Goal: Task Accomplishment & Management: Manage account settings

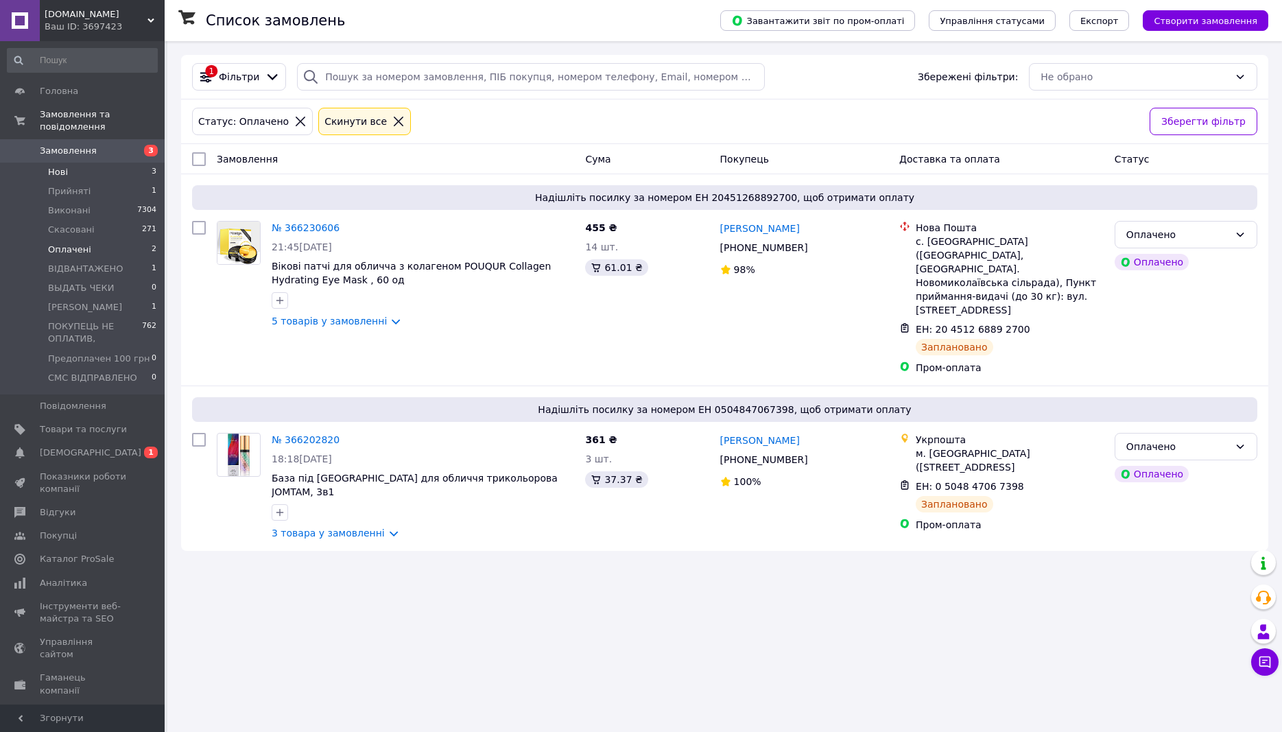
click at [109, 163] on li "Нові 3" at bounding box center [82, 172] width 165 height 19
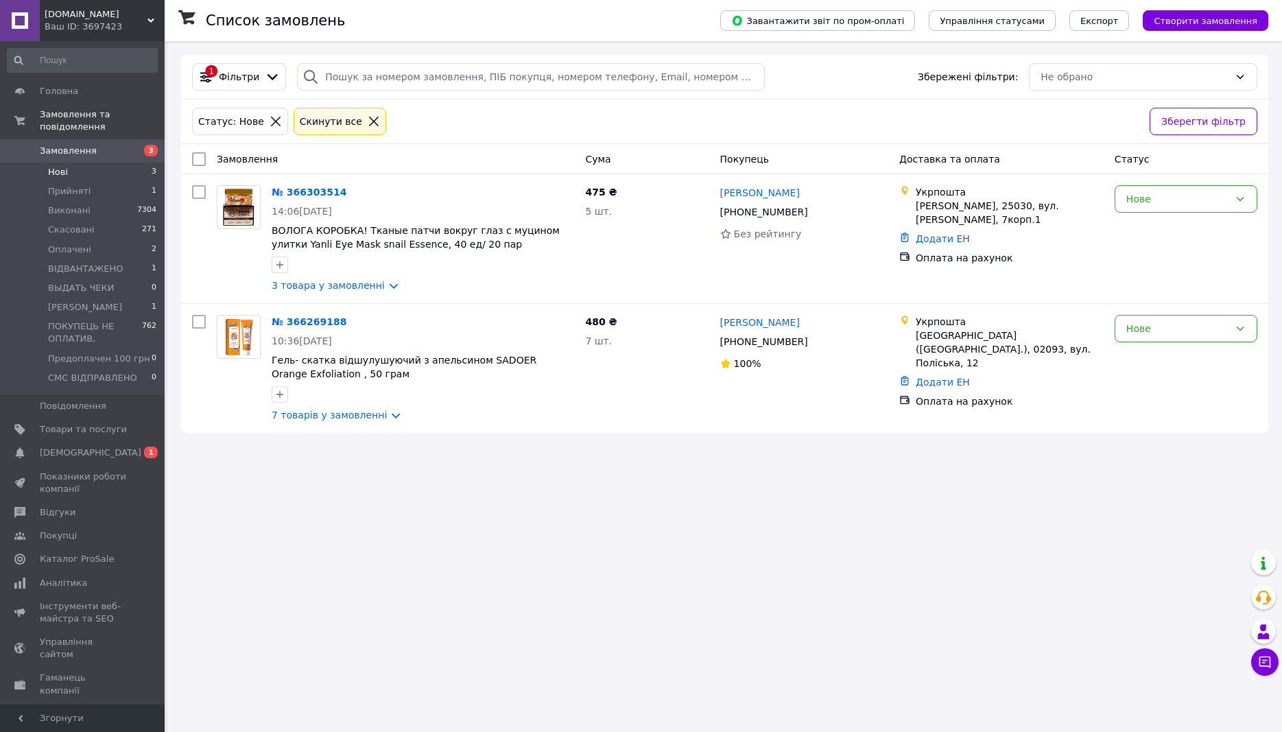
click at [97, 163] on li "Нові 3" at bounding box center [82, 172] width 165 height 19
click at [102, 182] on li "Прийняті 1" at bounding box center [82, 191] width 165 height 19
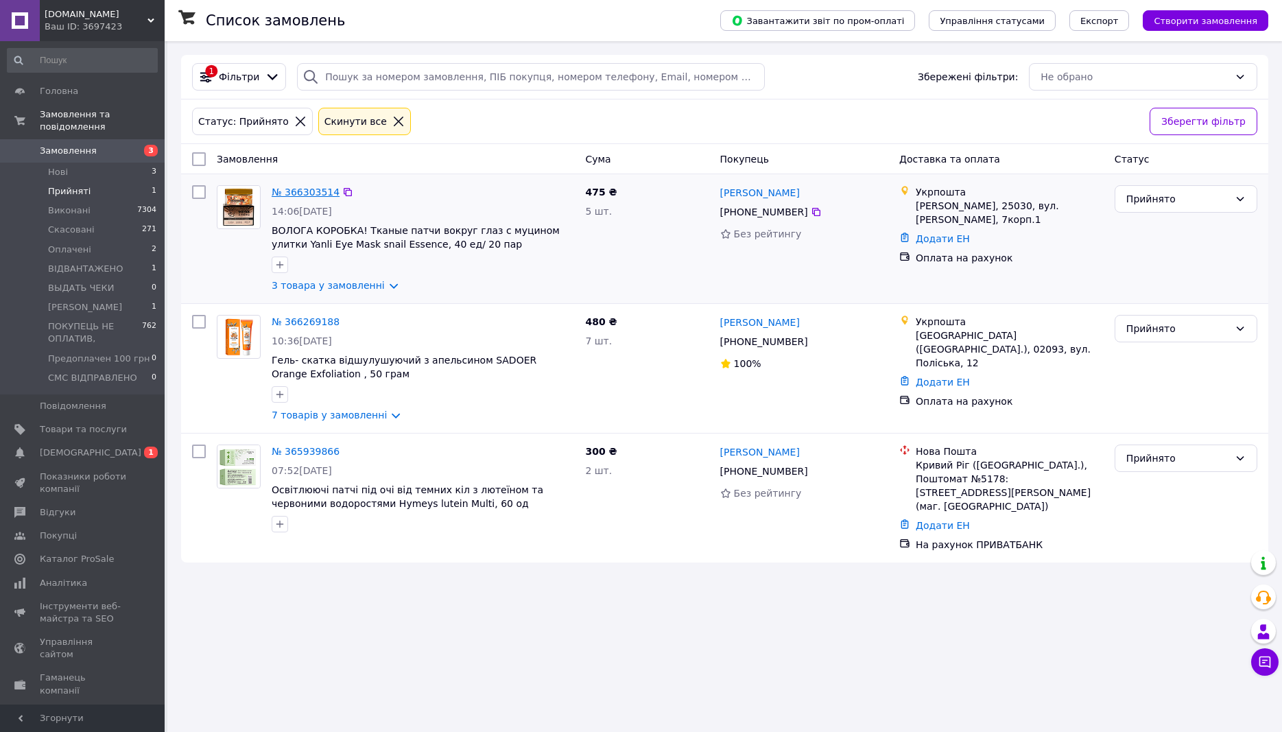
click at [304, 191] on link "№ 366303514" at bounding box center [306, 192] width 68 height 11
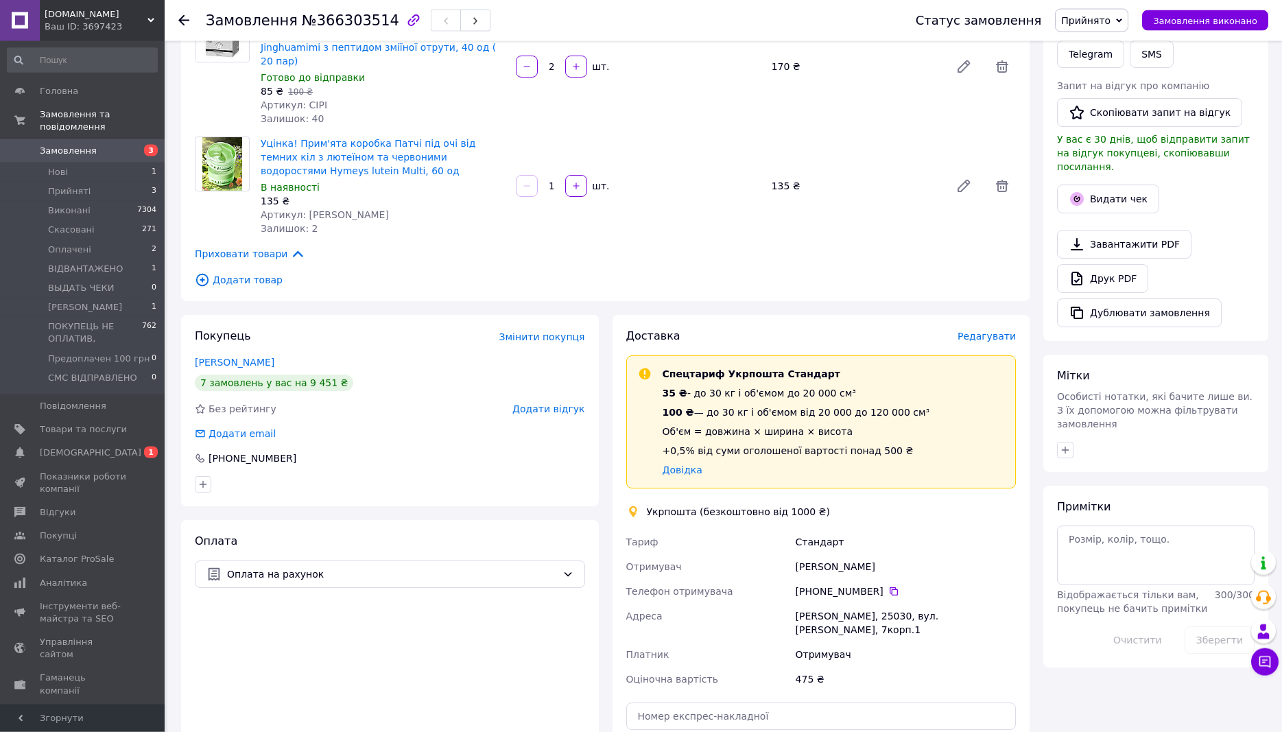
scroll to position [350, 0]
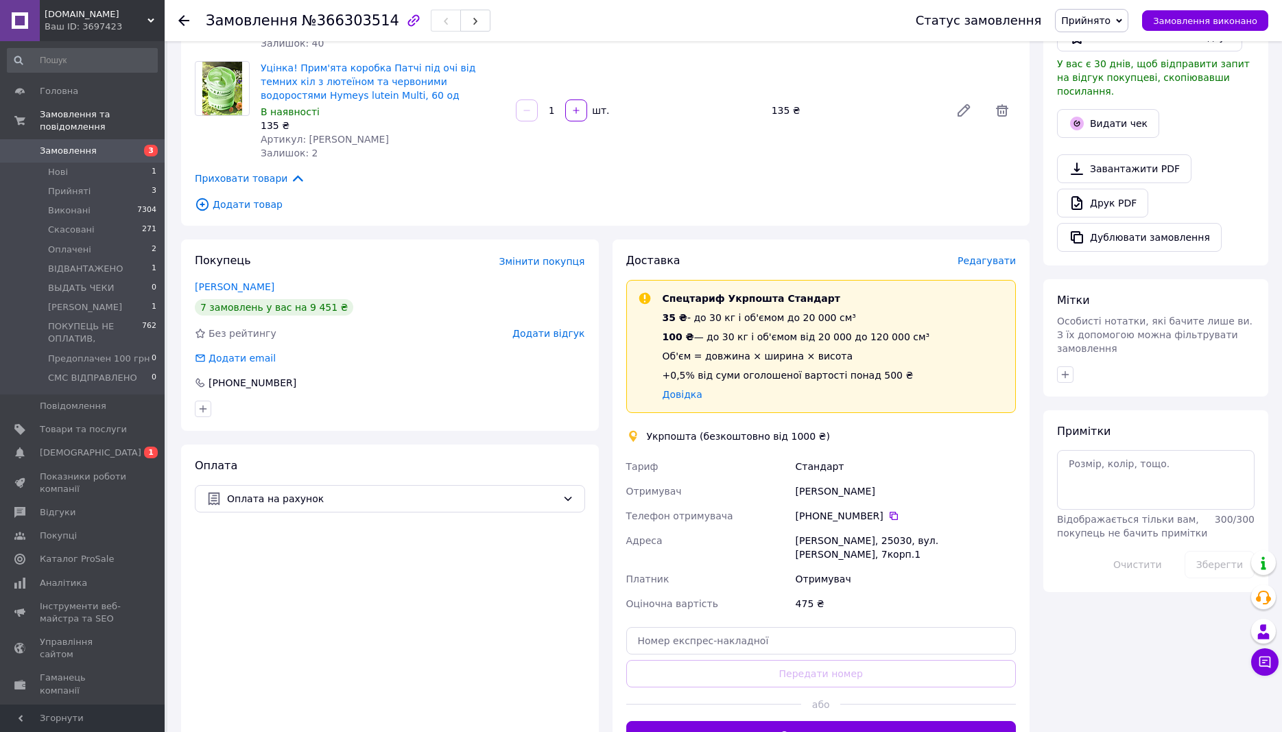
click at [1003, 255] on span "Редагувати" at bounding box center [986, 260] width 58 height 11
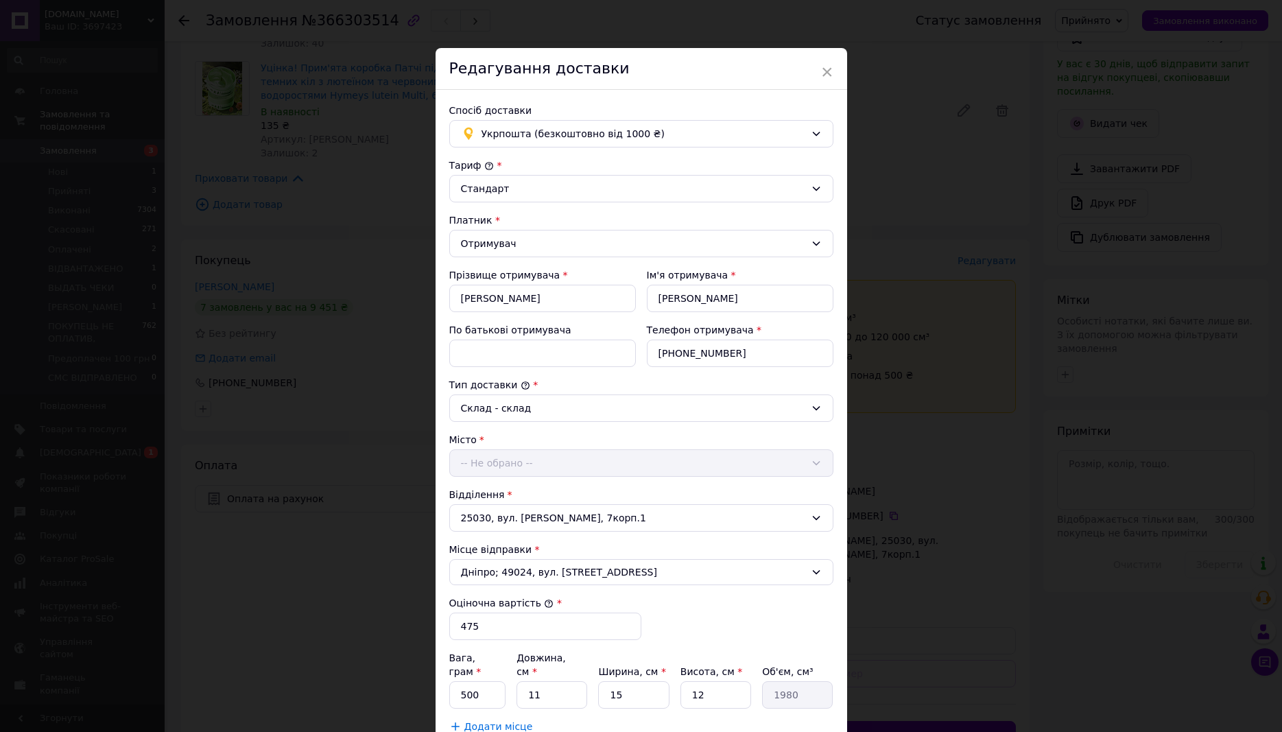
scroll to position [176, 0]
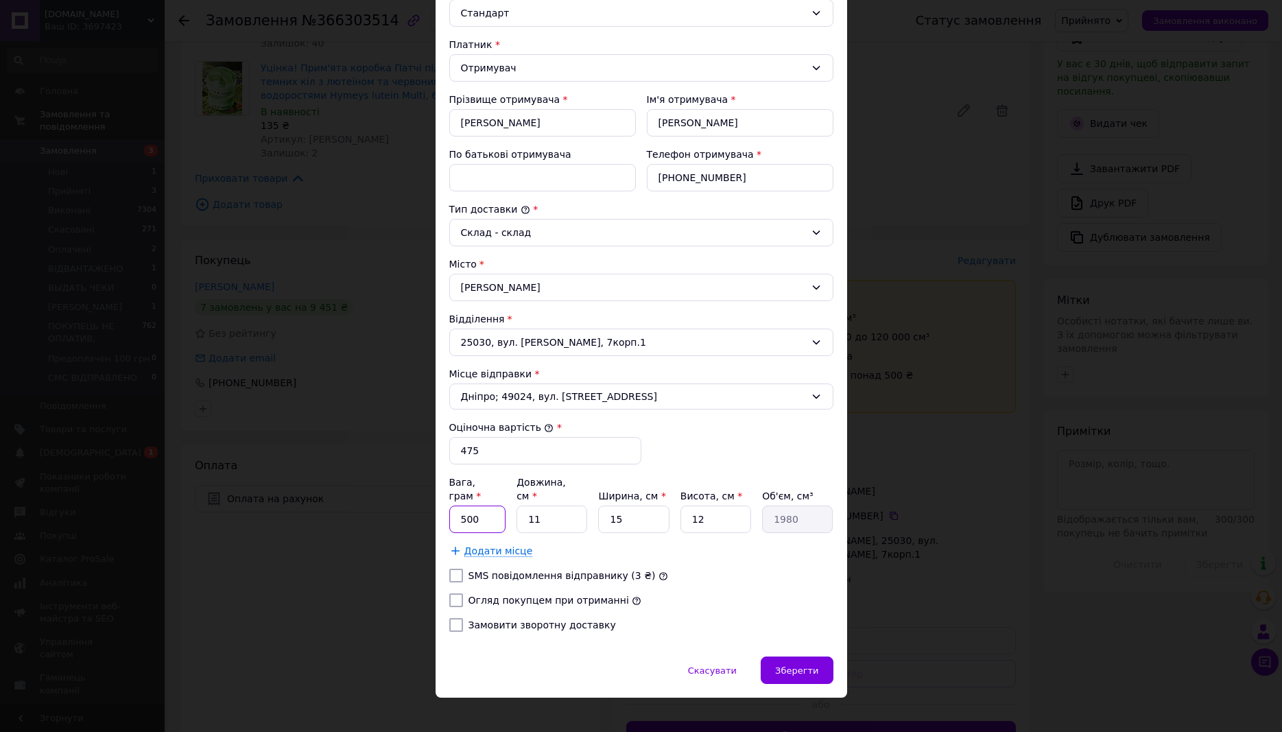
drag, startPoint x: 483, startPoint y: 500, endPoint x: 453, endPoint y: 503, distance: 31.0
click at [453, 505] on input "500" at bounding box center [477, 518] width 57 height 27
type input "600"
drag, startPoint x: 555, startPoint y: 503, endPoint x: 485, endPoint y: 502, distance: 70.7
click at [516, 505] on input "11" at bounding box center [551, 518] width 71 height 27
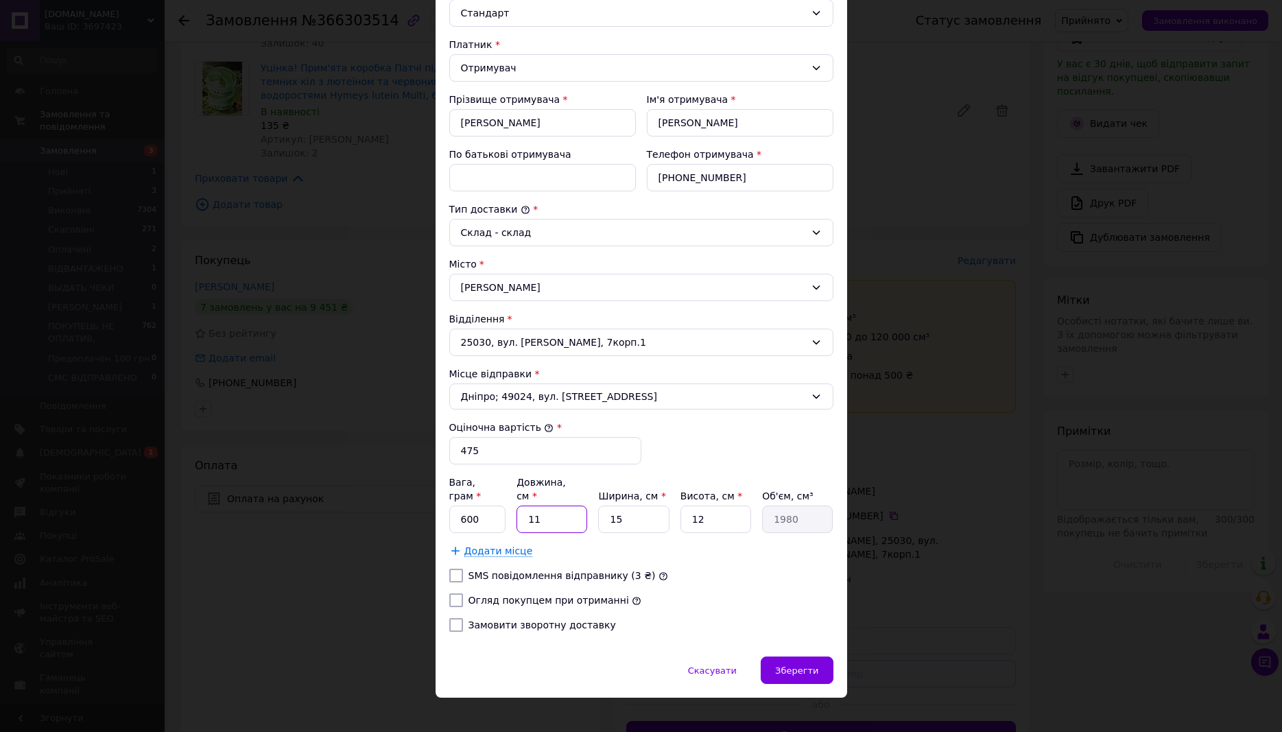
type input "2"
type input "360"
type input "25"
type input "4500"
type input "25"
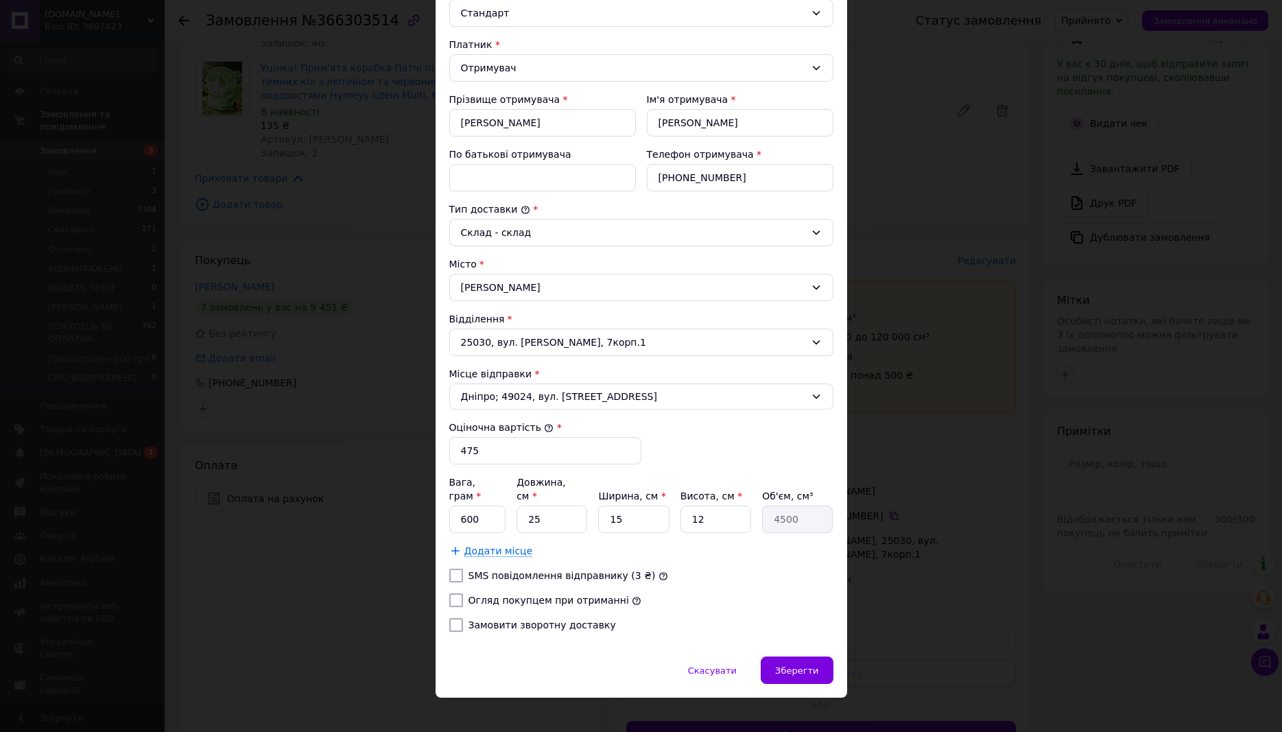
drag, startPoint x: 451, startPoint y: 588, endPoint x: 480, endPoint y: 595, distance: 29.6
click at [452, 593] on input "Огляд покупцем при отриманні" at bounding box center [456, 600] width 14 height 14
checkbox input "true"
click at [798, 656] on div "Зберегти" at bounding box center [797, 669] width 72 height 27
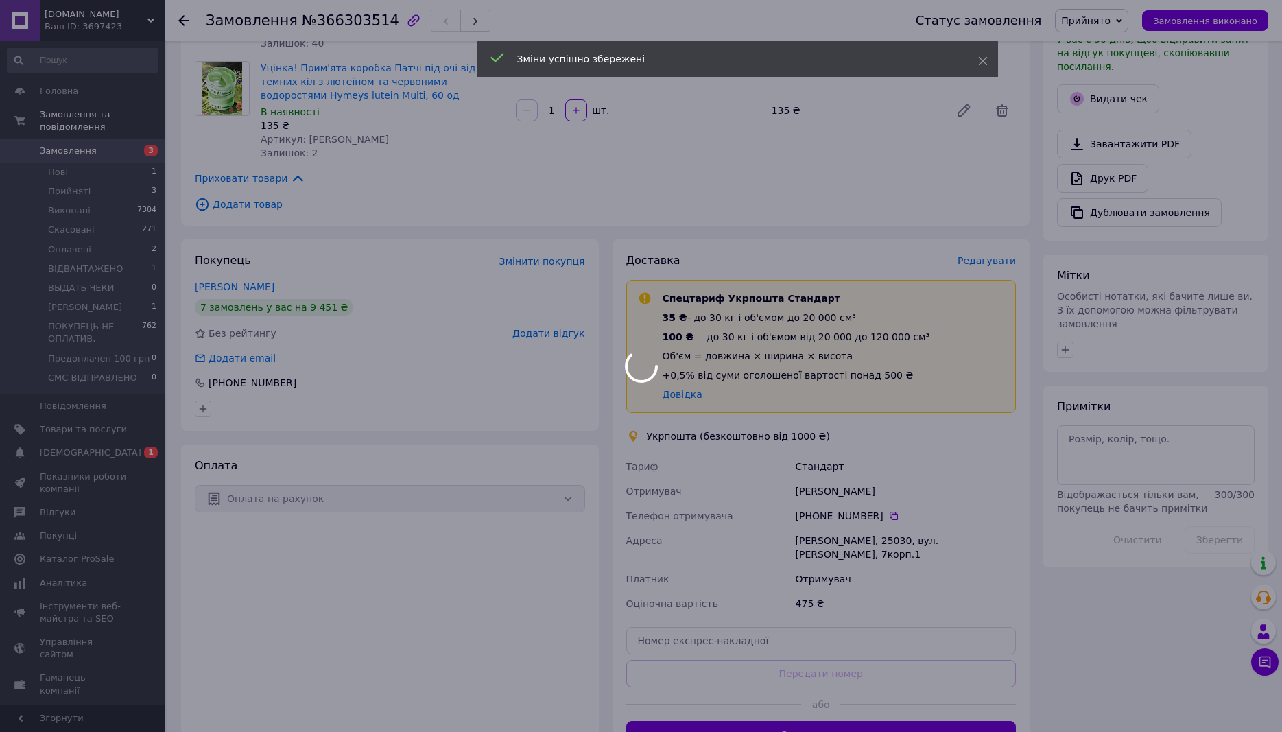
scroll to position [508, 0]
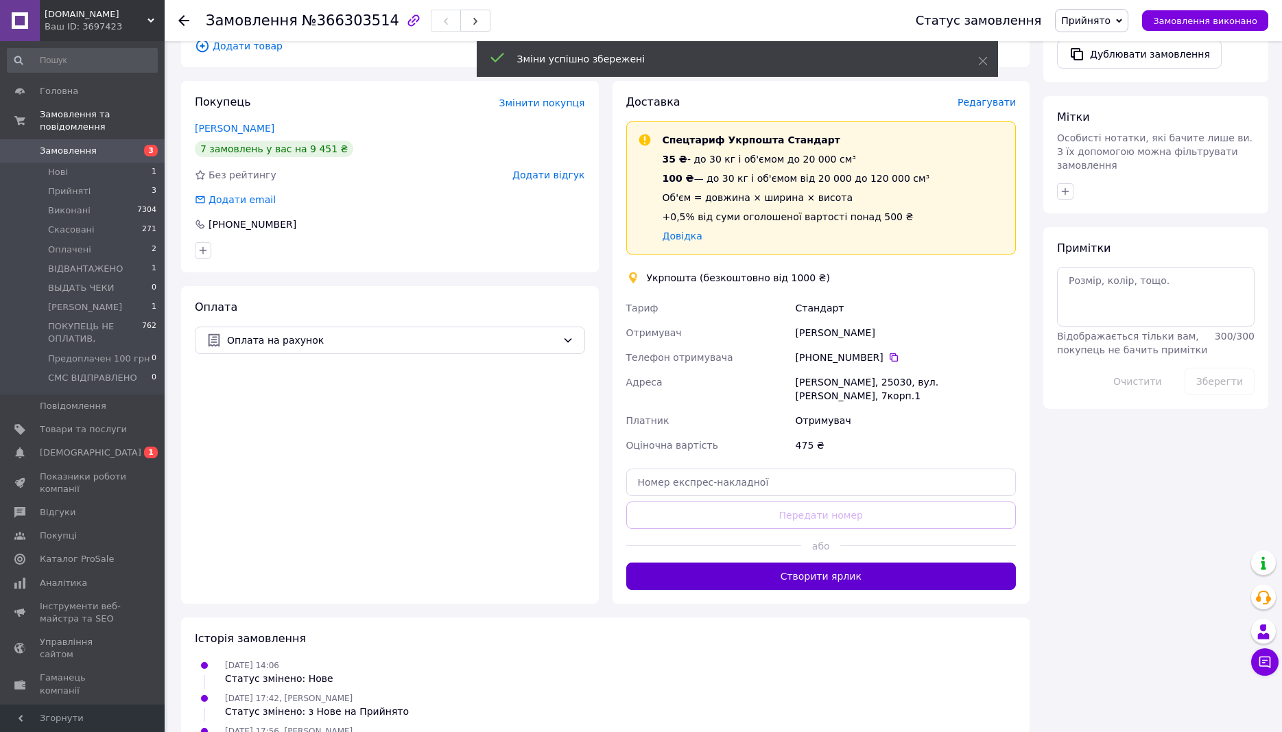
click at [771, 562] on button "Створити ярлик" at bounding box center [821, 575] width 390 height 27
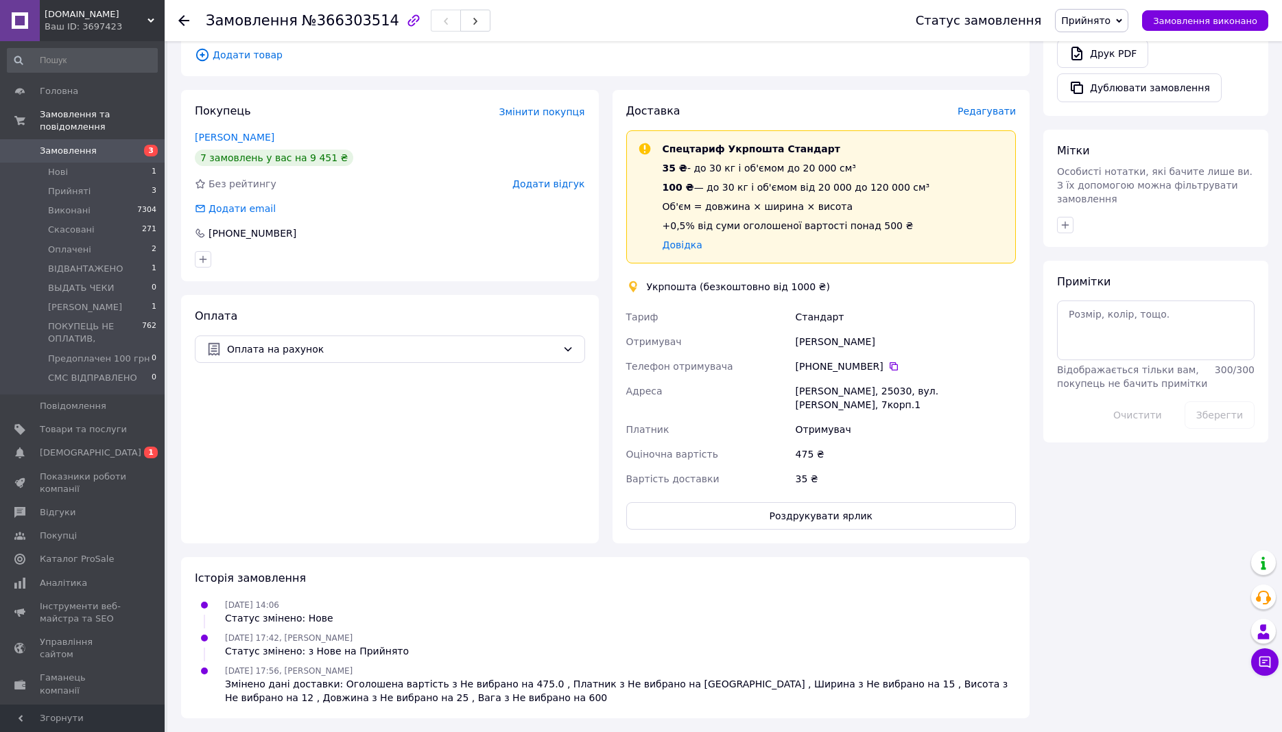
scroll to position [486, 0]
